Goal: Task Accomplishment & Management: Manage account settings

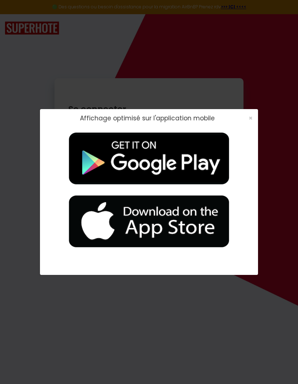
click at [250, 114] on span "×" at bounding box center [251, 117] width 4 height 9
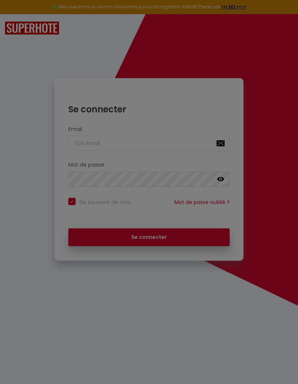
click at [169, 235] on div at bounding box center [149, 192] width 298 height 384
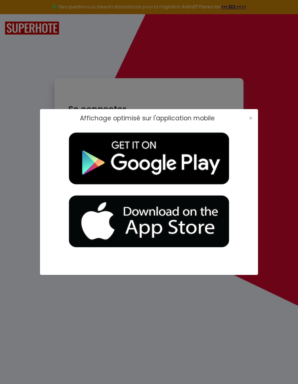
click at [252, 115] on span "×" at bounding box center [251, 117] width 4 height 9
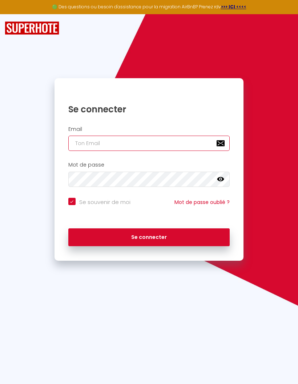
click at [155, 142] on input "email" at bounding box center [148, 143] width 161 height 15
type input "[EMAIL_ADDRESS][DOMAIN_NAME]"
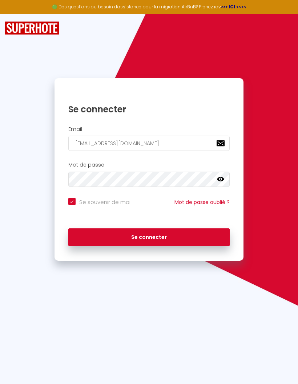
click at [181, 237] on button "Se connecter" at bounding box center [148, 237] width 161 height 18
checkbox input "true"
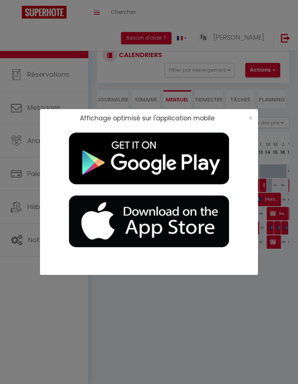
click at [249, 117] on span "×" at bounding box center [251, 117] width 4 height 9
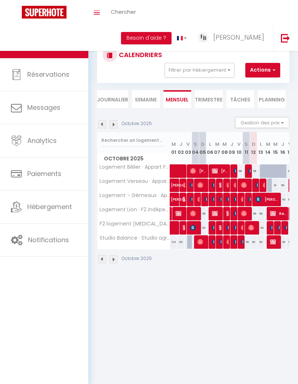
click at [60, 209] on span "Hébergement" at bounding box center [49, 206] width 45 height 9
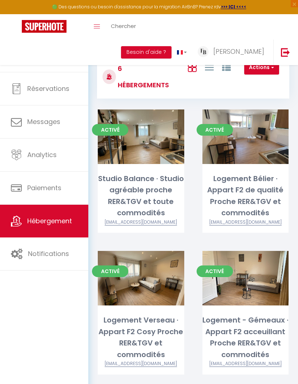
click at [66, 257] on span "Notifications" at bounding box center [48, 253] width 41 height 9
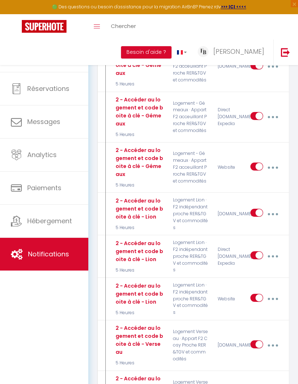
scroll to position [877, 0]
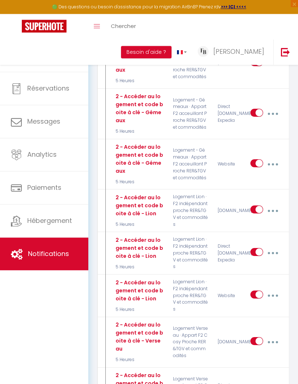
click at [272, 210] on icon "button" at bounding box center [273, 211] width 2 height 2
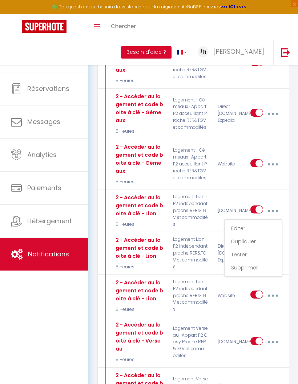
click at [247, 222] on link "Editer" at bounding box center [253, 228] width 54 height 12
type input "2 - Accéder au logement et code boite à clé - Lion"
select select "3"
select select "5 Heures"
select select "if_booking_is_paid"
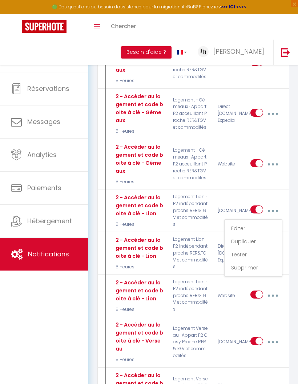
checkbox input "true"
checkbox input "false"
radio input "true"
type input "Indication d'accès au logement et code de la boite à clé"
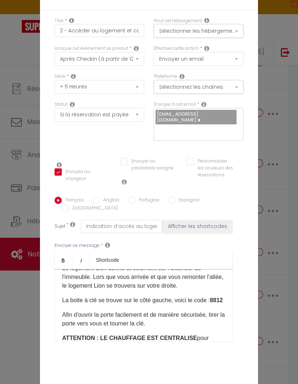
scroll to position [46, 0]
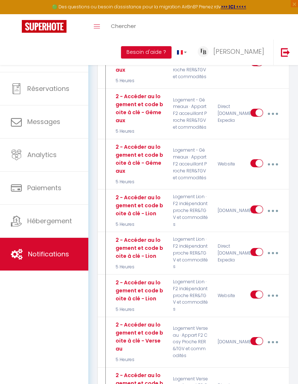
click at [273, 210] on icon "button" at bounding box center [273, 211] width 2 height 2
click at [241, 222] on link "Editer" at bounding box center [253, 228] width 54 height 12
checkbox input "true"
checkbox input "false"
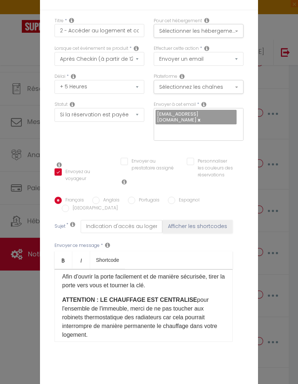
scroll to position [56, 0]
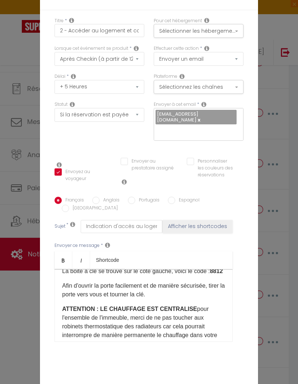
click at [127, 275] on p "La boite à clé se trouve sur le côté gauche, voici le code : 8812" at bounding box center [143, 271] width 163 height 9
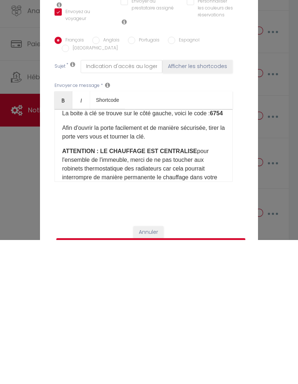
scroll to position [15, 0]
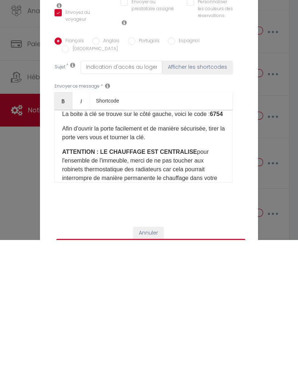
click at [179, 383] on button "Mettre à jour" at bounding box center [150, 390] width 189 height 14
checkbox input "true"
checkbox input "false"
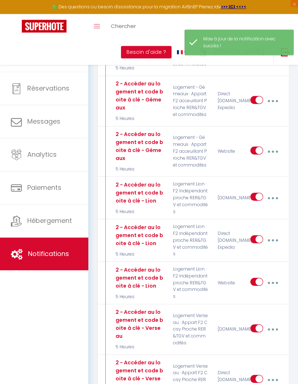
scroll to position [888, 0]
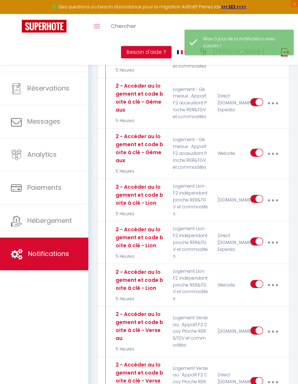
click at [274, 242] on icon "button" at bounding box center [273, 243] width 2 height 2
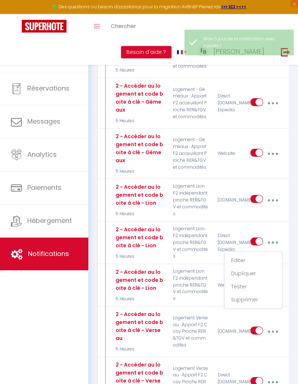
scroll to position [888, 0]
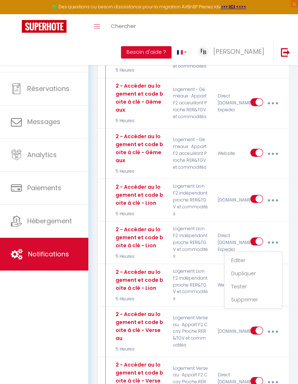
click at [246, 254] on link "Editer" at bounding box center [253, 260] width 54 height 12
type input "2 - Accéder au logement et code boite à clé - Lion"
select select "3"
select select "5 Heures"
select select "if_deposit_is_paid"
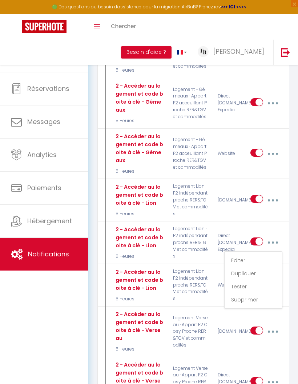
checkbox input "true"
checkbox input "false"
radio input "true"
type input "Indication d'accès au logement et code de la boite à clé"
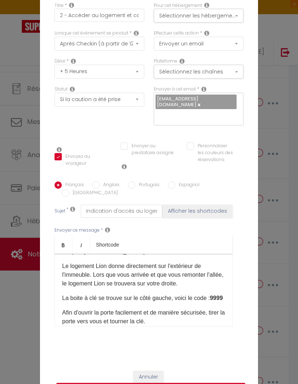
scroll to position [10, 0]
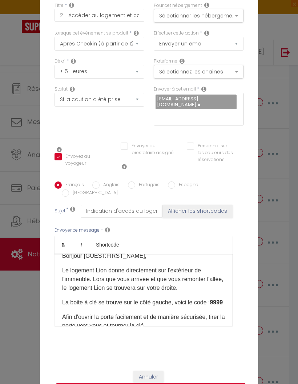
click at [101, 306] on p "La boite à clé se trouve sur le côté gauche, voici le code : 9999" at bounding box center [143, 302] width 163 height 9
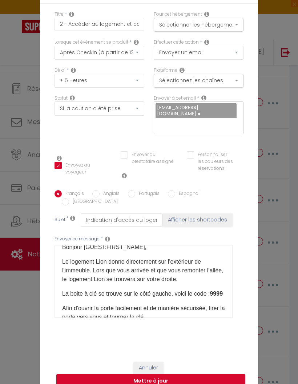
scroll to position [908, 0]
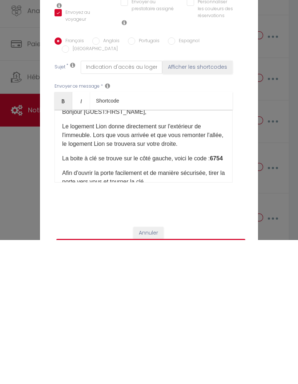
click at [193, 383] on button "Mettre à jour" at bounding box center [150, 390] width 189 height 14
checkbox input "true"
checkbox input "false"
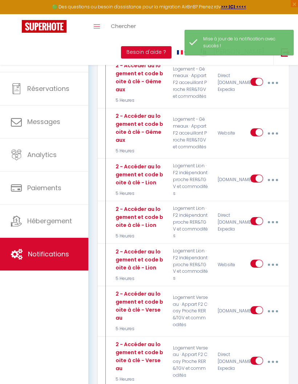
scroll to position [907, 0]
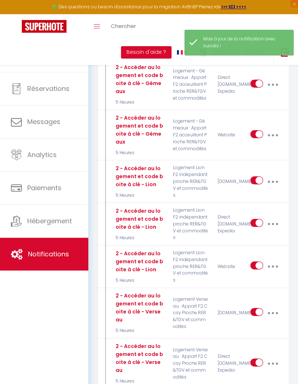
click at [274, 265] on icon "button" at bounding box center [273, 266] width 2 height 2
click at [246, 278] on link "Editer" at bounding box center [253, 284] width 54 height 12
type input "2 - Accéder au logement et code boite à clé - Lion"
select select "3"
select select "5 Heures"
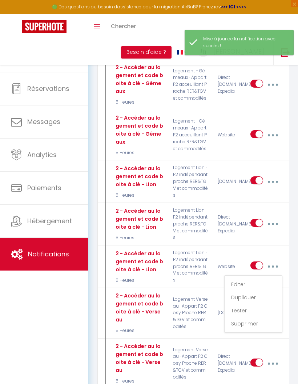
select select "if_deposit_is_paid"
checkbox input "true"
checkbox input "false"
radio input "true"
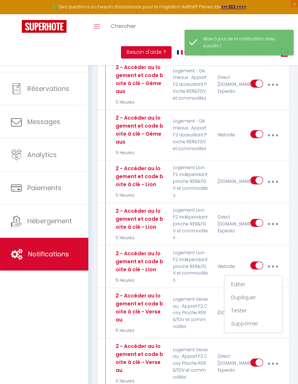
type input "Indication d'accès au logement et code de la boite à clé"
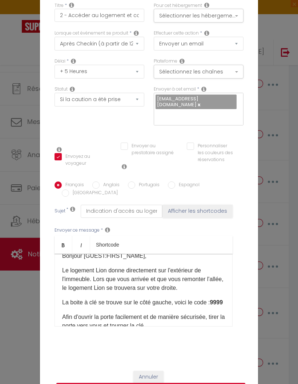
click at [107, 304] on p "La boite à clé se trouve sur le côté gauche, voici le code : 9999" at bounding box center [143, 302] width 163 height 9
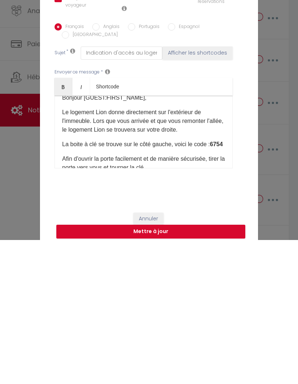
scroll to position [28, 0]
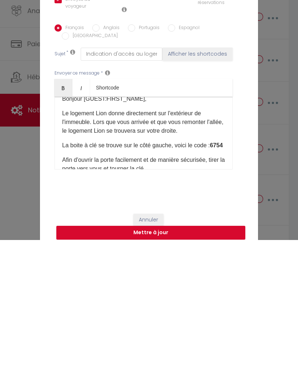
click at [190, 370] on button "Mettre à jour" at bounding box center [150, 377] width 189 height 14
checkbox input "true"
checkbox input "false"
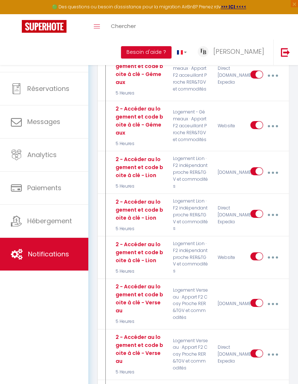
scroll to position [914, 0]
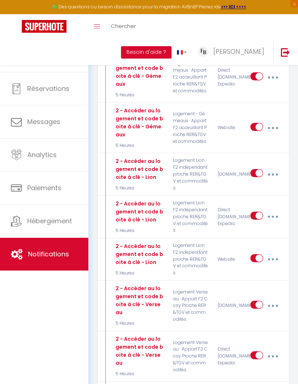
click at [272, 252] on button "button" at bounding box center [272, 259] width 19 height 14
click at [246, 271] on link "Editer" at bounding box center [253, 277] width 54 height 12
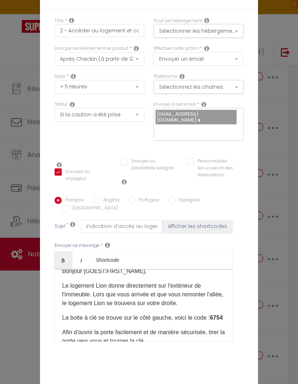
checkbox input "true"
checkbox input "false"
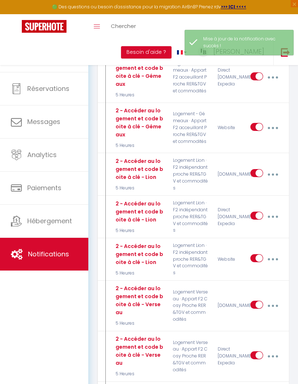
click at [275, 210] on button "button" at bounding box center [272, 217] width 19 height 14
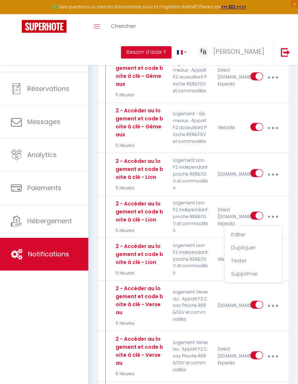
click at [247, 228] on link "Editer" at bounding box center [253, 234] width 54 height 12
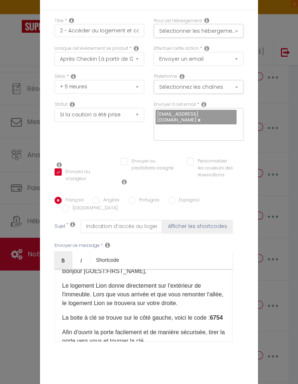
checkbox input "true"
checkbox input "false"
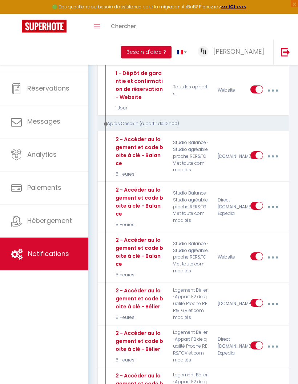
click at [274, 150] on button "button" at bounding box center [272, 157] width 19 height 14
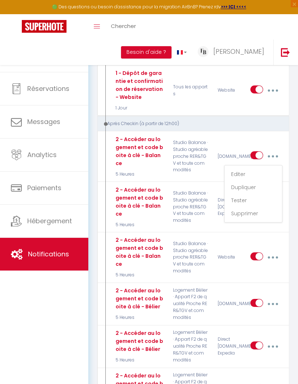
click at [243, 168] on link "Editer" at bounding box center [253, 174] width 54 height 12
type input "2 - Accéder au logement et code boite à clé - Balance"
select select "3"
select select "5 Heures"
select select "if_booking_is_paid"
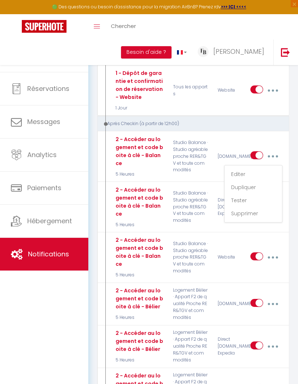
checkbox input "true"
checkbox input "false"
radio input "true"
type input "Indication d'accès au logement et code de la boite à clé"
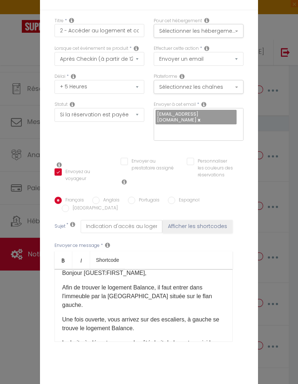
scroll to position [34, 0]
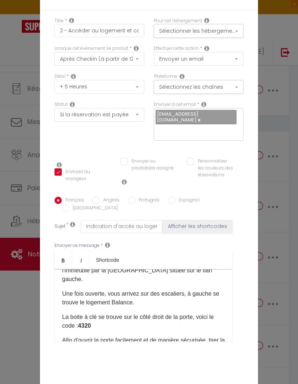
click at [136, 312] on p "La boite à clé se trouve sur le côté droit de la porte, voici le code : 4320" at bounding box center [143, 320] width 163 height 17
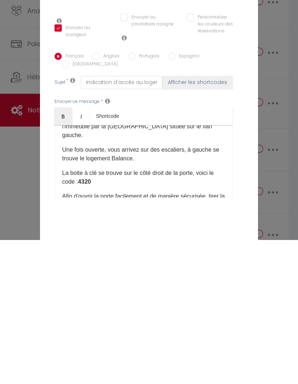
scroll to position [19, 0]
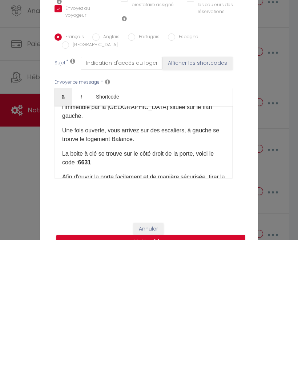
click at [194, 379] on button "Mettre à jour" at bounding box center [150, 386] width 189 height 14
checkbox input "true"
checkbox input "false"
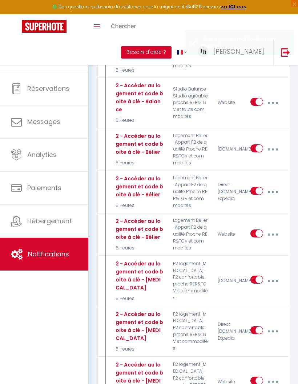
select select
checkbox input "false"
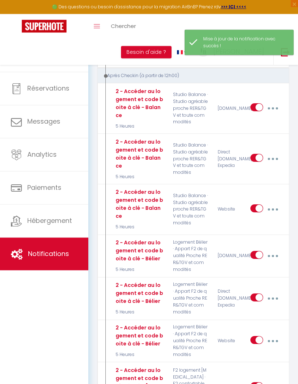
scroll to position [402, 0]
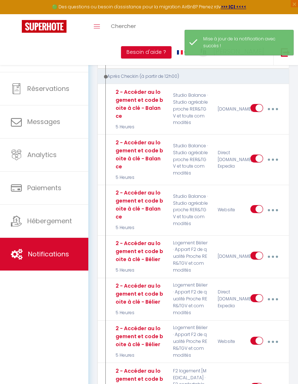
click at [276, 153] on button "button" at bounding box center [272, 160] width 19 height 14
click at [247, 171] on link "Editer" at bounding box center [253, 177] width 54 height 12
type input "2 - Accéder au logement et code boite à clé - Balance"
select select "3"
select select "5 Heures"
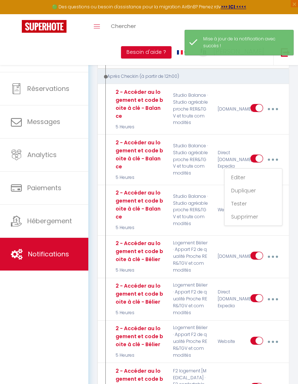
select select "if_deposit_is_paid"
checkbox input "true"
checkbox input "false"
radio input "true"
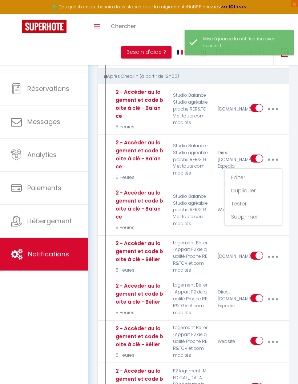
type input "Indication d'accès au logement et code de la boite à clé"
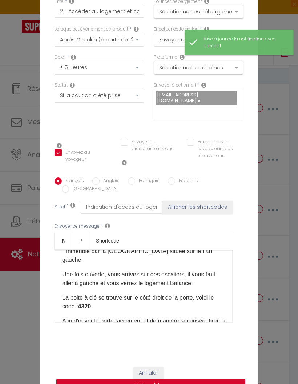
click at [127, 293] on p "La boite à clé se trouve sur le côté droit de la porte, voici le code : 4320" at bounding box center [143, 301] width 163 height 17
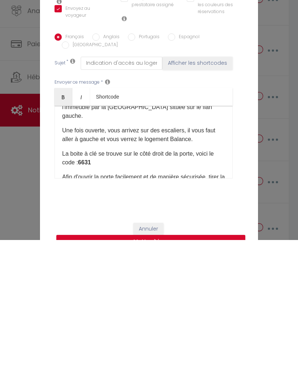
click at [194, 379] on button "Mettre à jour" at bounding box center [150, 386] width 189 height 14
checkbox input "true"
checkbox input "false"
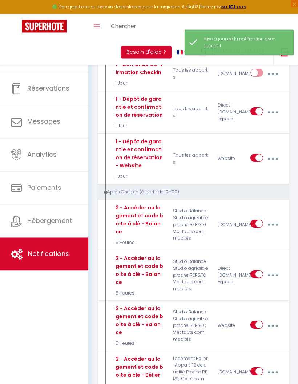
click at [271, 319] on button "button" at bounding box center [272, 326] width 19 height 14
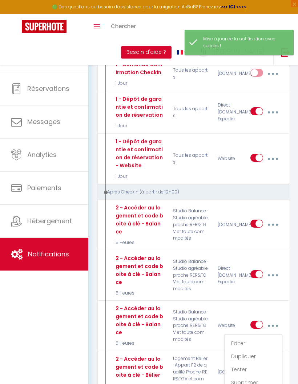
click at [247, 337] on link "Editer" at bounding box center [253, 343] width 54 height 12
type input "2 - Accéder au logement et code boite à clé - Balance"
select select "3"
select select "5 Heures"
select select "if_deposit_is_paid"
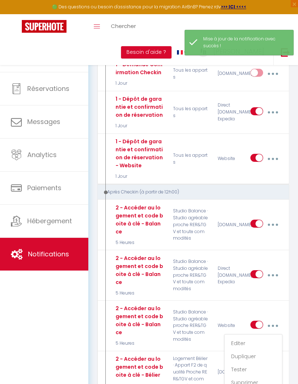
checkbox input "true"
checkbox input "false"
radio input "true"
type input "Indication d'accès au logement et code de la boite à clé"
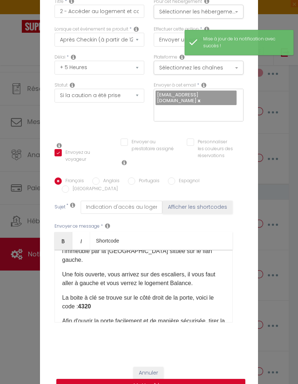
scroll to position [18, 0]
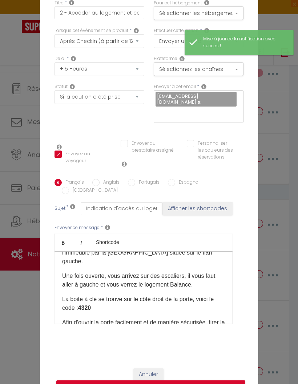
click at [142, 306] on p "La boite à clé se trouve sur le côté droit de la porte, voici le code : 4320" at bounding box center [143, 303] width 163 height 17
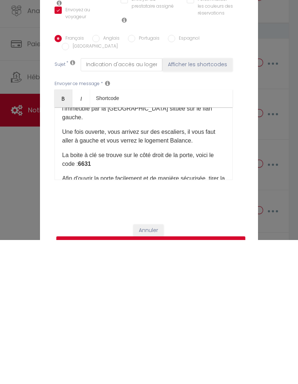
click at [206, 380] on button "Mettre à jour" at bounding box center [150, 387] width 189 height 14
checkbox input "true"
checkbox input "false"
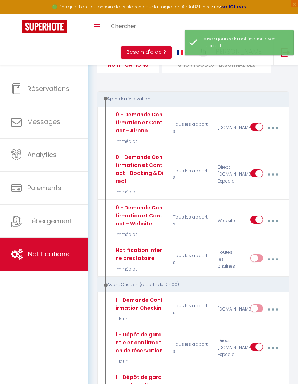
scroll to position [0, 0]
